Goal: Information Seeking & Learning: Learn about a topic

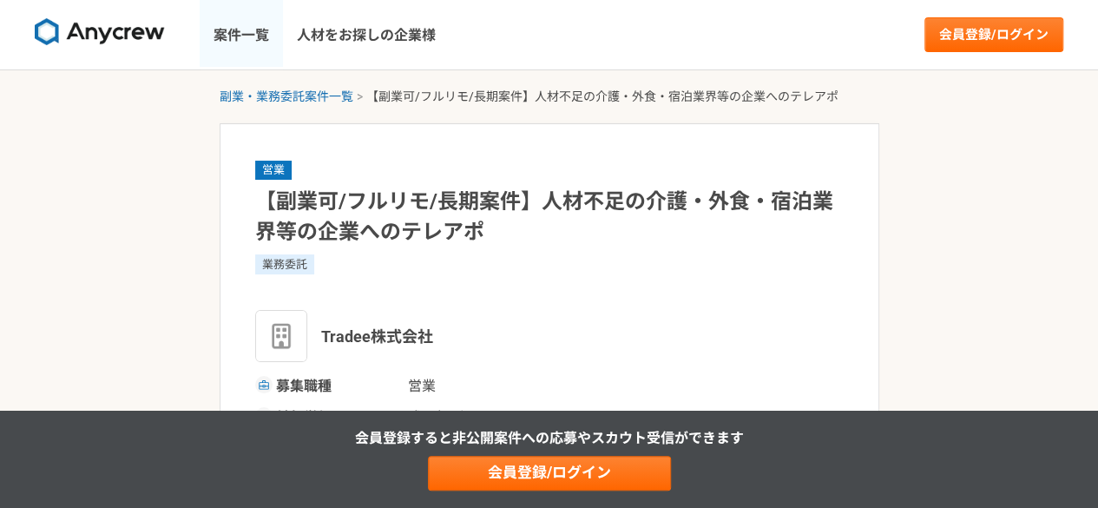
click at [246, 29] on link "案件一覧" at bounding box center [241, 34] width 83 height 69
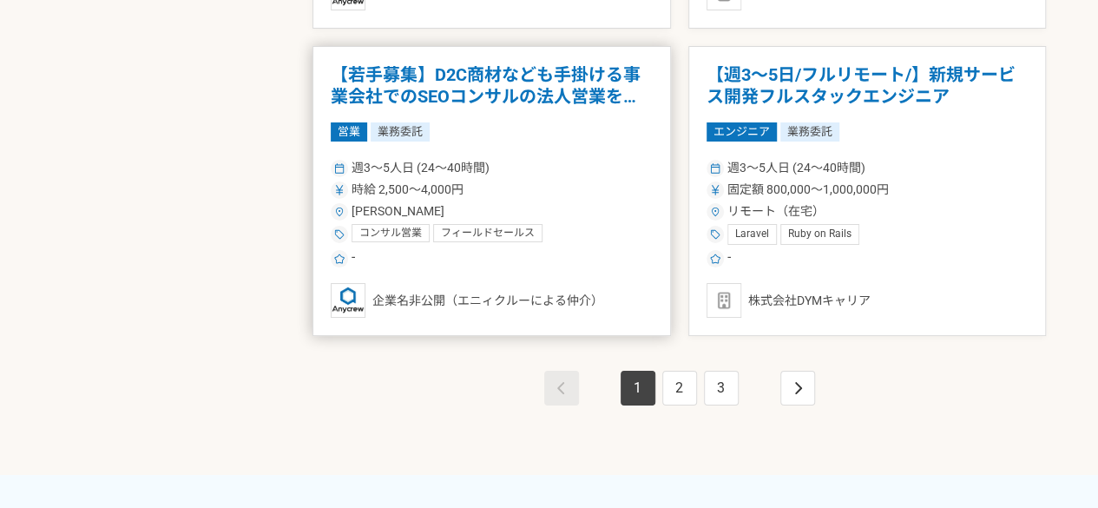
scroll to position [3299, 0]
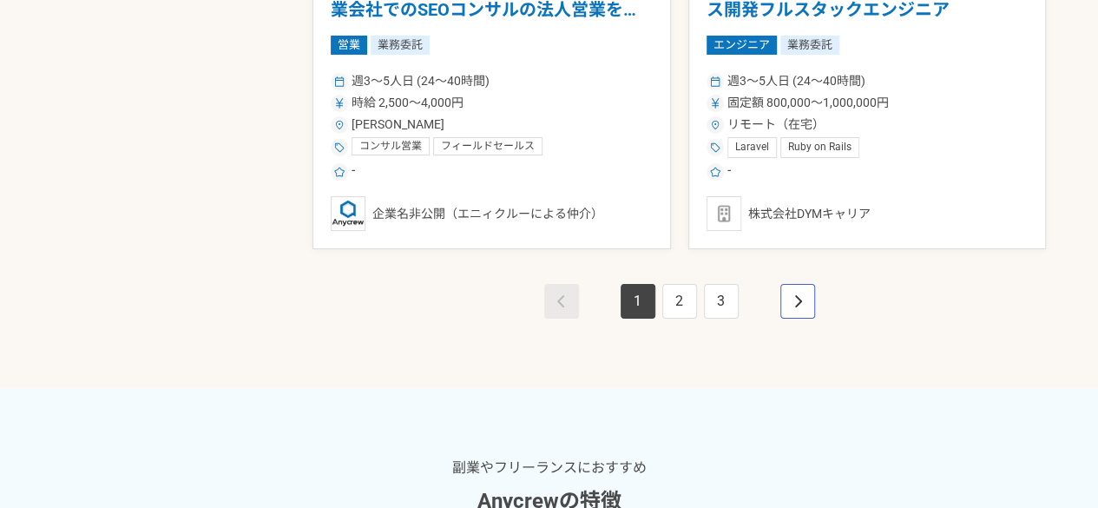
click at [791, 299] on link "pagination" at bounding box center [797, 301] width 35 height 35
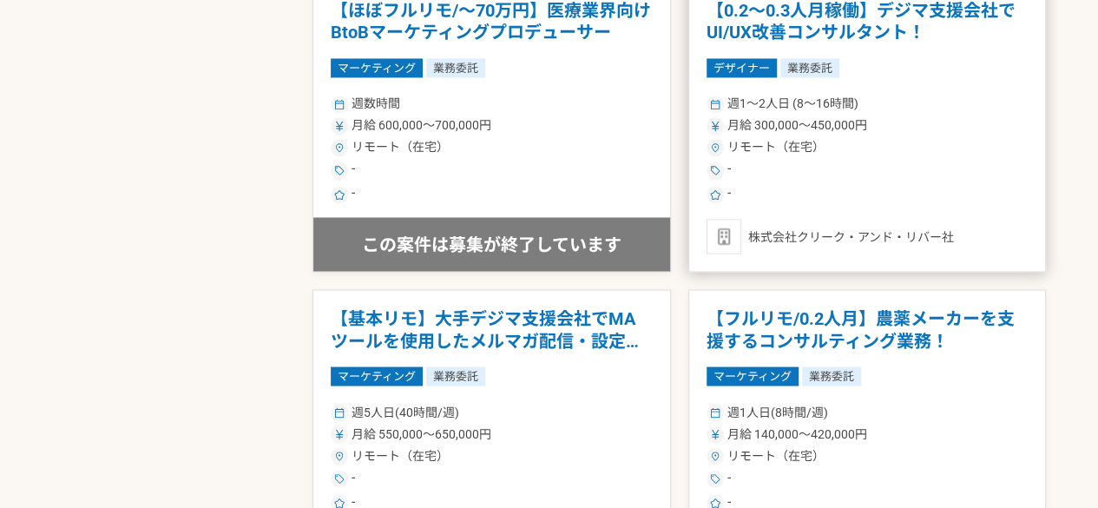
scroll to position [1476, 0]
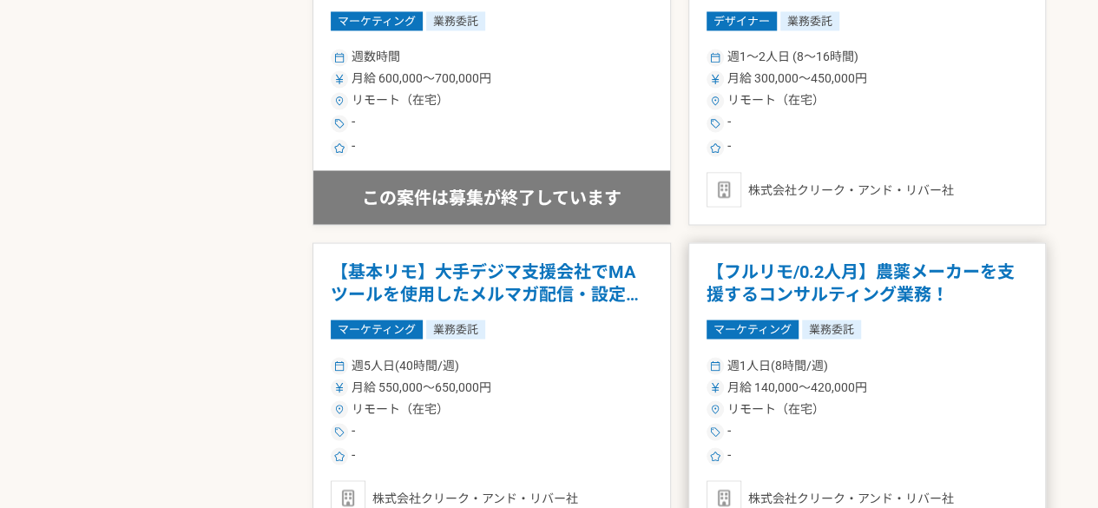
click at [781, 252] on article "【フルリモ/0.2人月】農薬メーカーを支援するコンサルティング業務！ マーケティング 業務委託 週1人日(8時間/週) 月給 140,000〜420,000円…" at bounding box center [867, 387] width 359 height 291
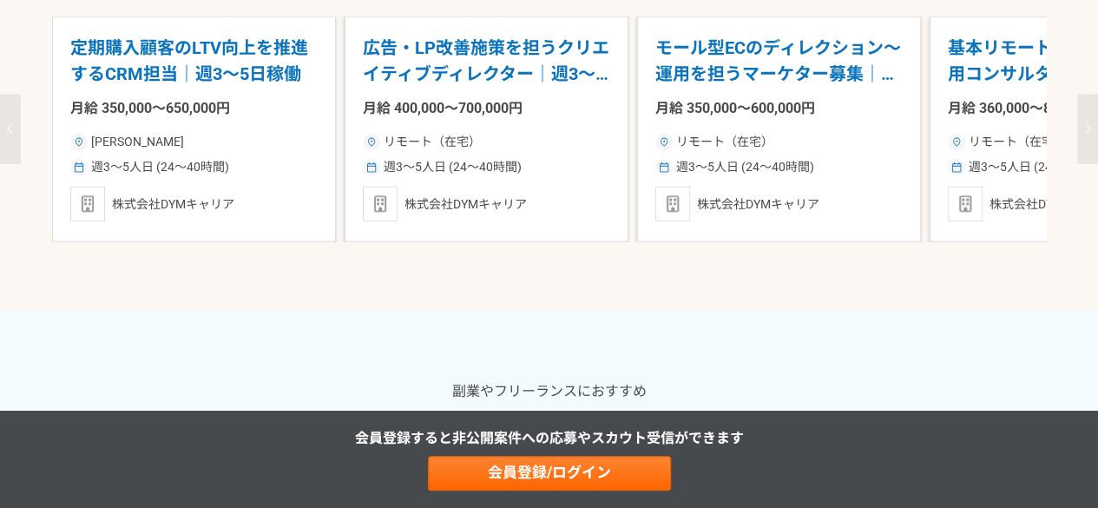
scroll to position [2257, 0]
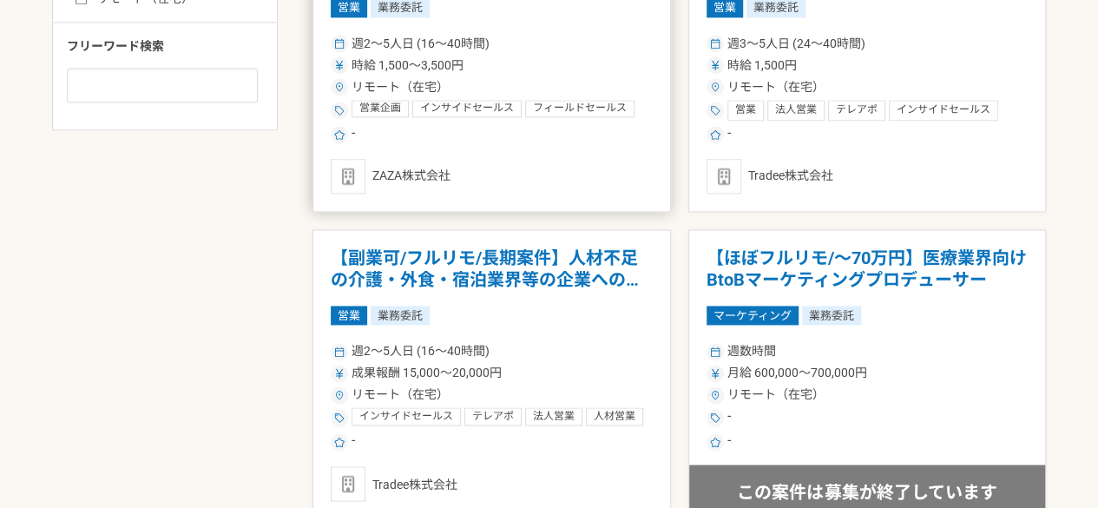
scroll to position [1215, 0]
